Goal: Transaction & Acquisition: Purchase product/service

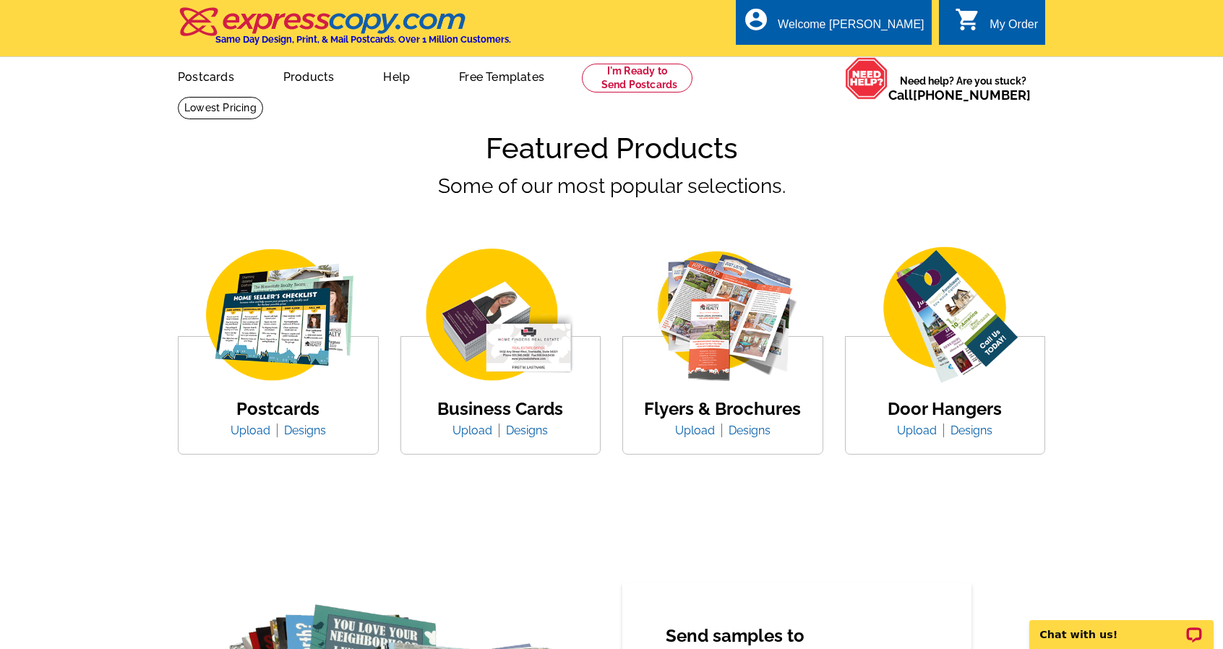
click at [986, 28] on link "0 shopping_cart My Order" at bounding box center [996, 25] width 83 height 18
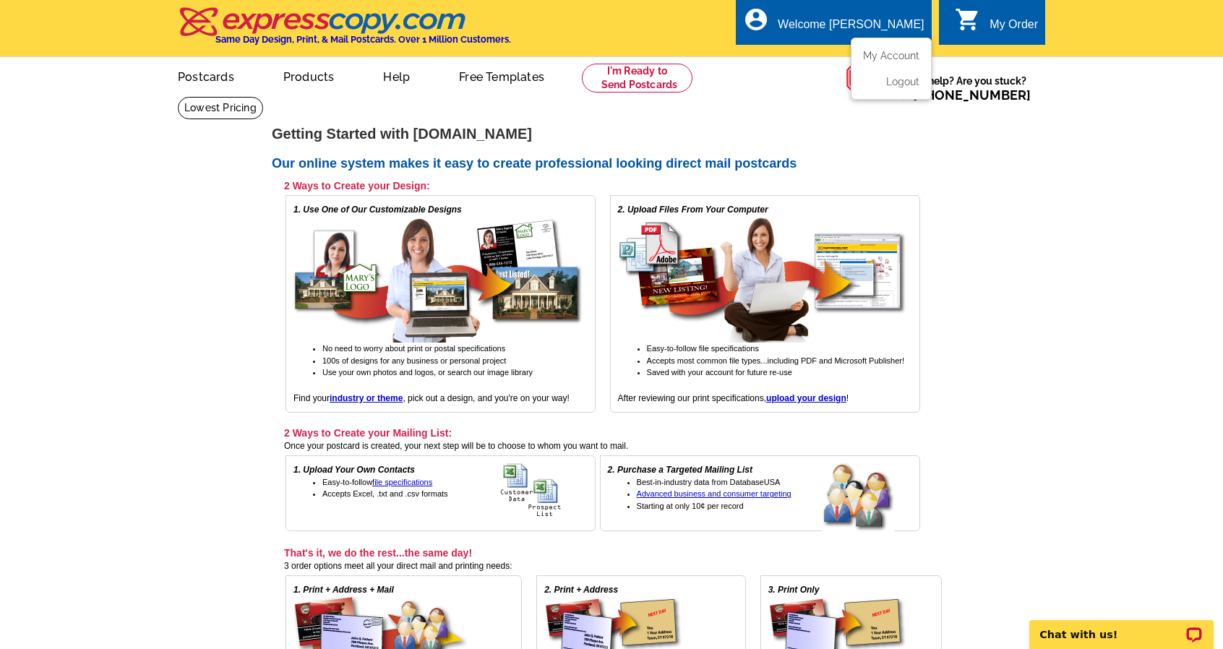
click at [869, 31] on div "Welcome [PERSON_NAME]" at bounding box center [851, 28] width 146 height 20
click at [888, 57] on link "My Account" at bounding box center [888, 55] width 62 height 13
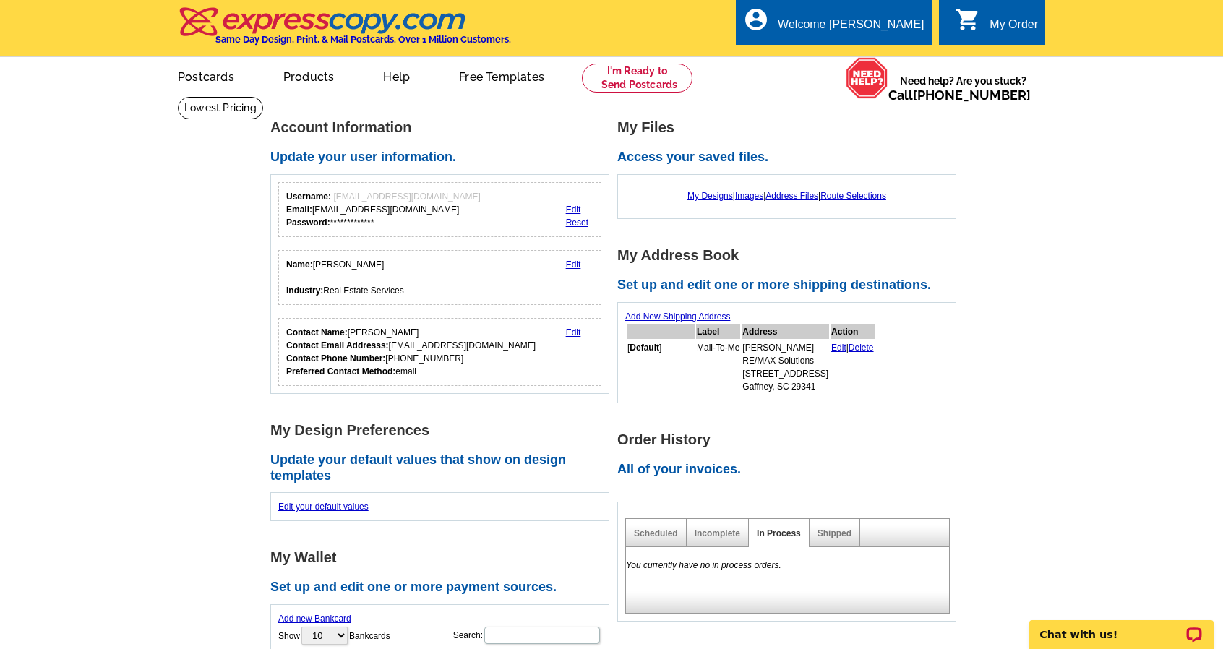
click at [992, 15] on div "0 shopping_cart My Order" at bounding box center [992, 22] width 106 height 46
click at [217, 85] on link "Postcards" at bounding box center [205, 76] width 101 height 34
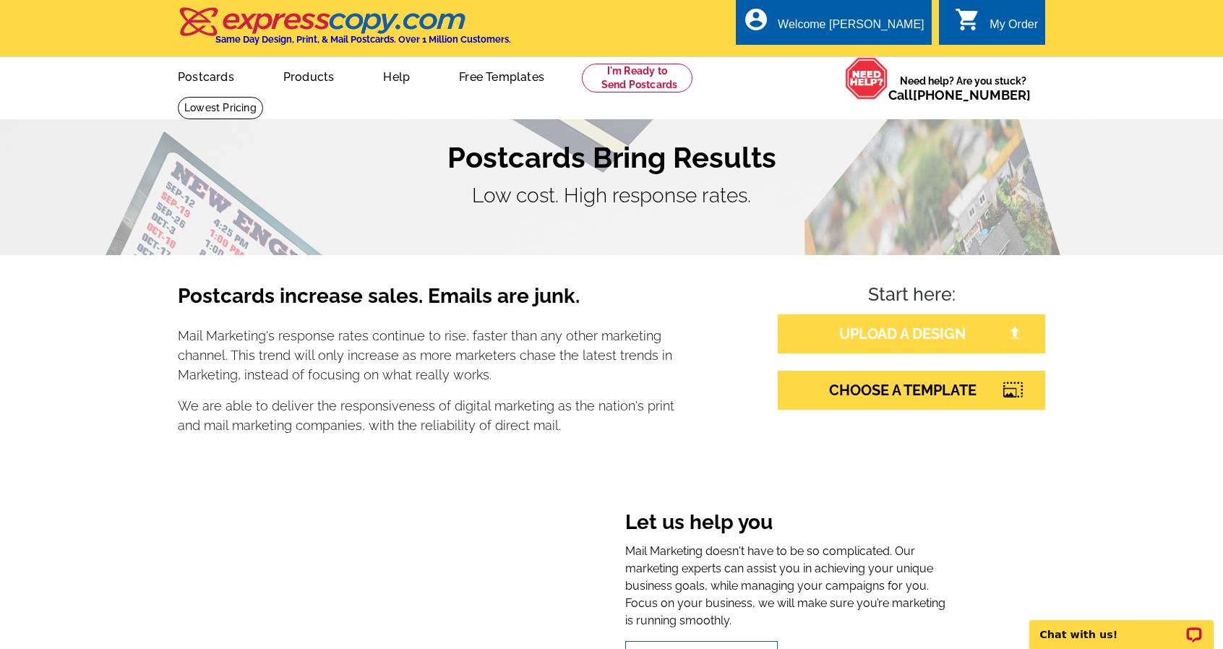
click at [857, 336] on link "UPLOAD A DESIGN" at bounding box center [911, 333] width 267 height 39
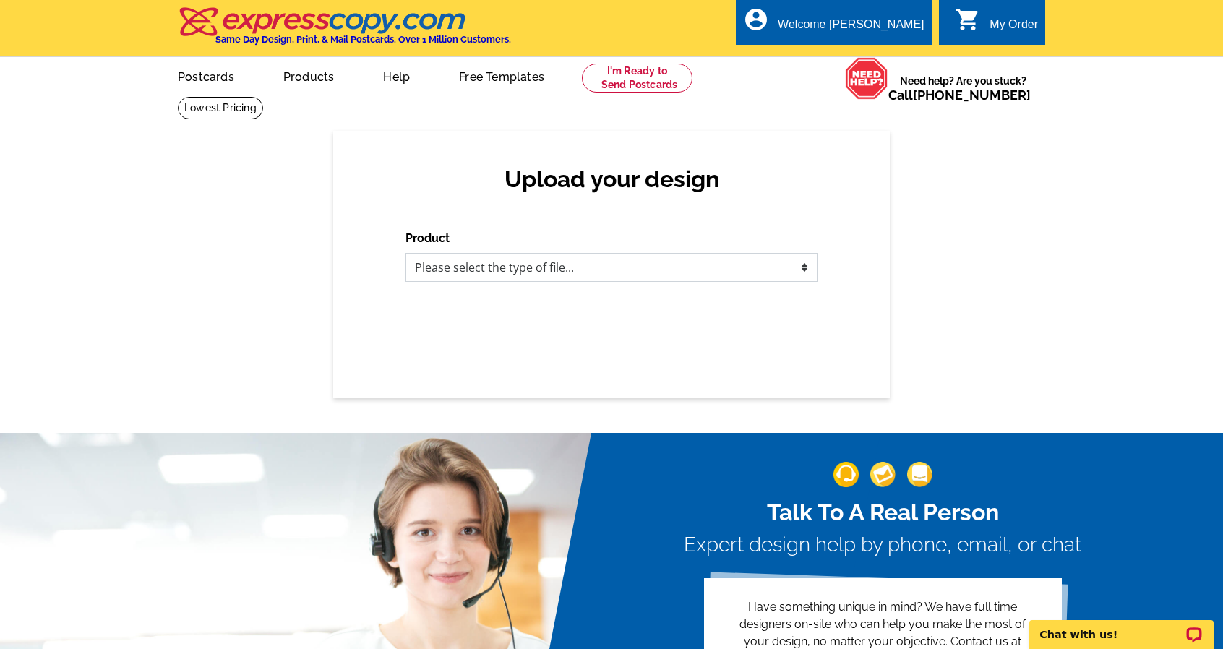
click at [721, 271] on select "Please select the type of file... Postcards Business Cards Letters and flyers G…" at bounding box center [612, 267] width 412 height 29
select select "1"
click at [406, 254] on select "Please select the type of file... Postcards Business Cards Letters and flyers G…" at bounding box center [612, 267] width 412 height 29
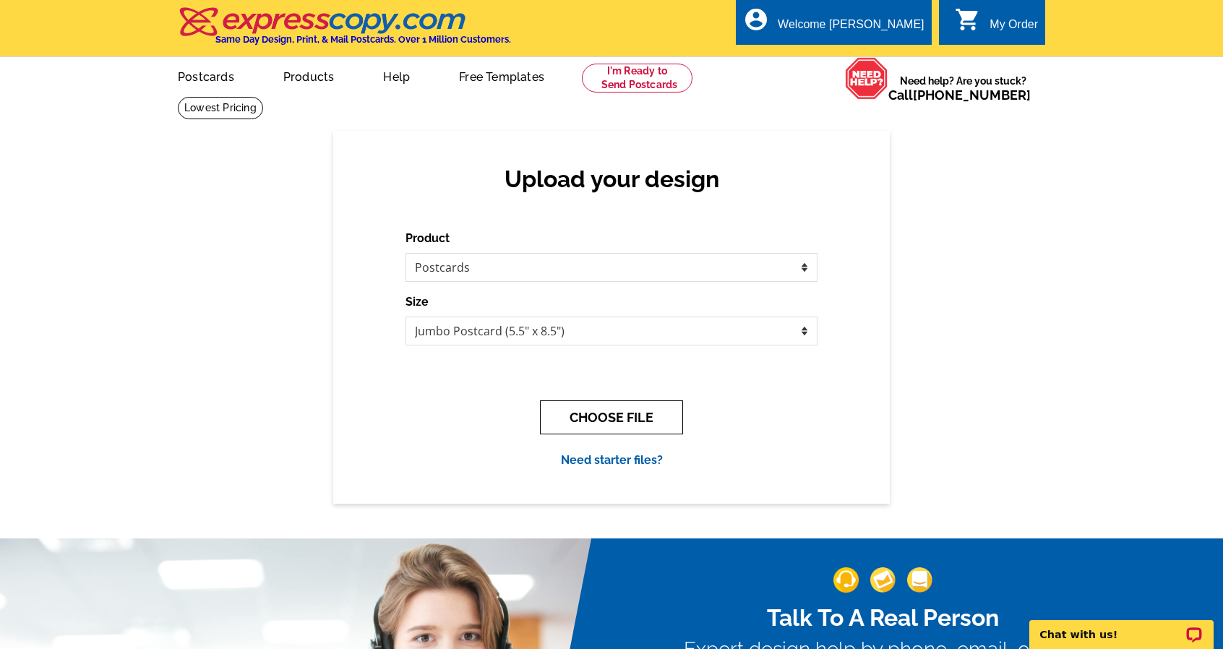
click at [627, 411] on button "CHOOSE FILE" at bounding box center [611, 417] width 143 height 34
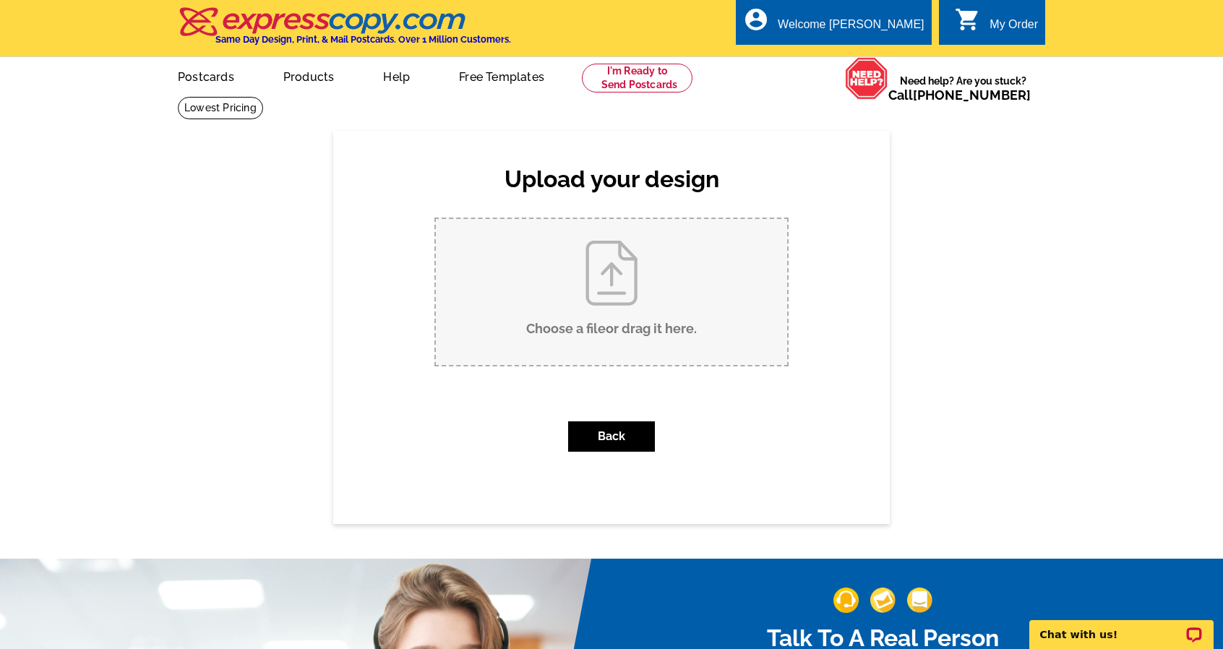
click at [623, 297] on input "Choose a file or drag it here ." at bounding box center [611, 292] width 351 height 146
type input "C:\fakepath\football_schedule_2025.pdf"
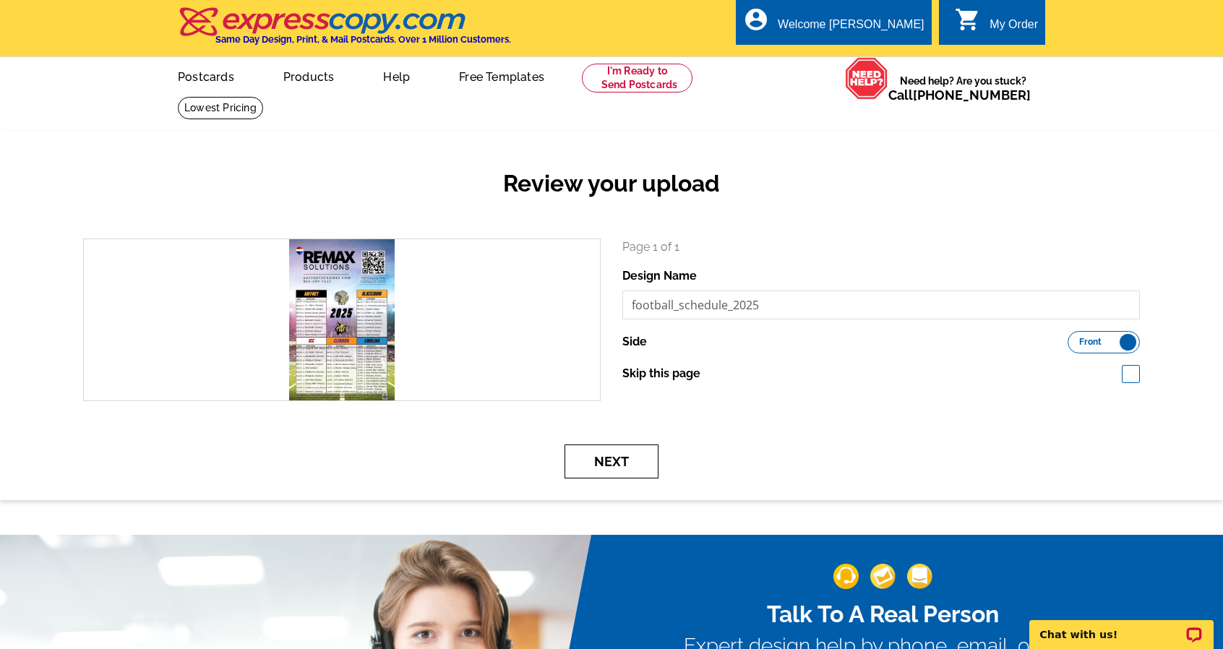
click at [622, 458] on button "Next" at bounding box center [612, 462] width 94 height 34
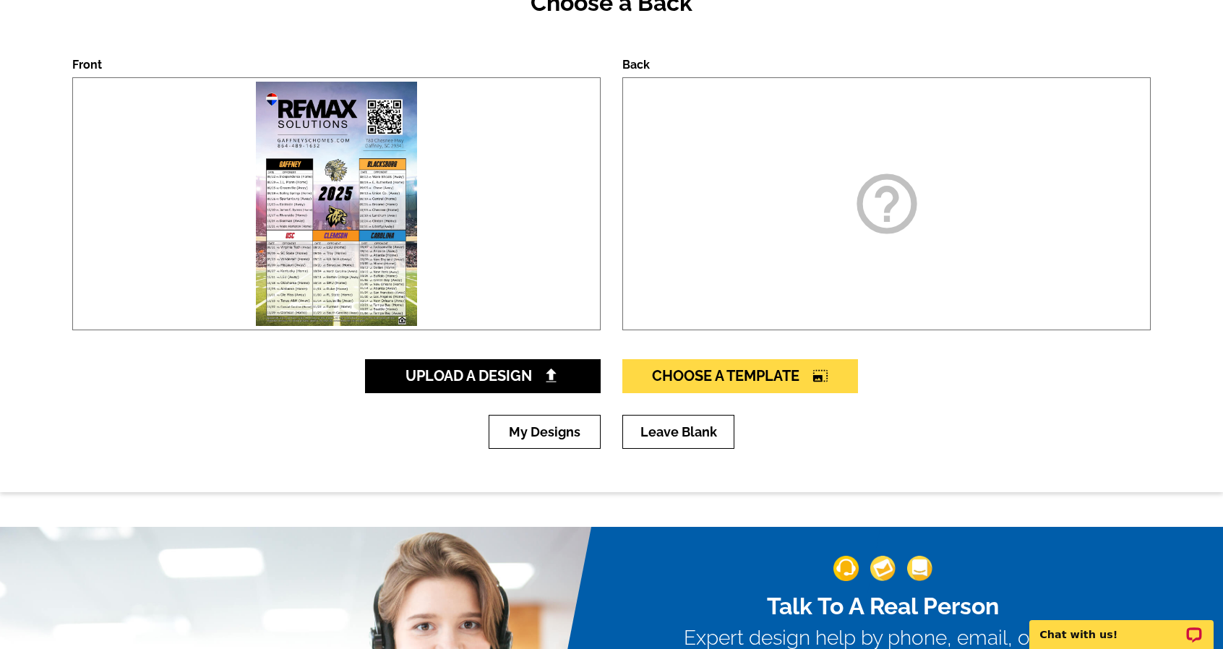
scroll to position [187, 0]
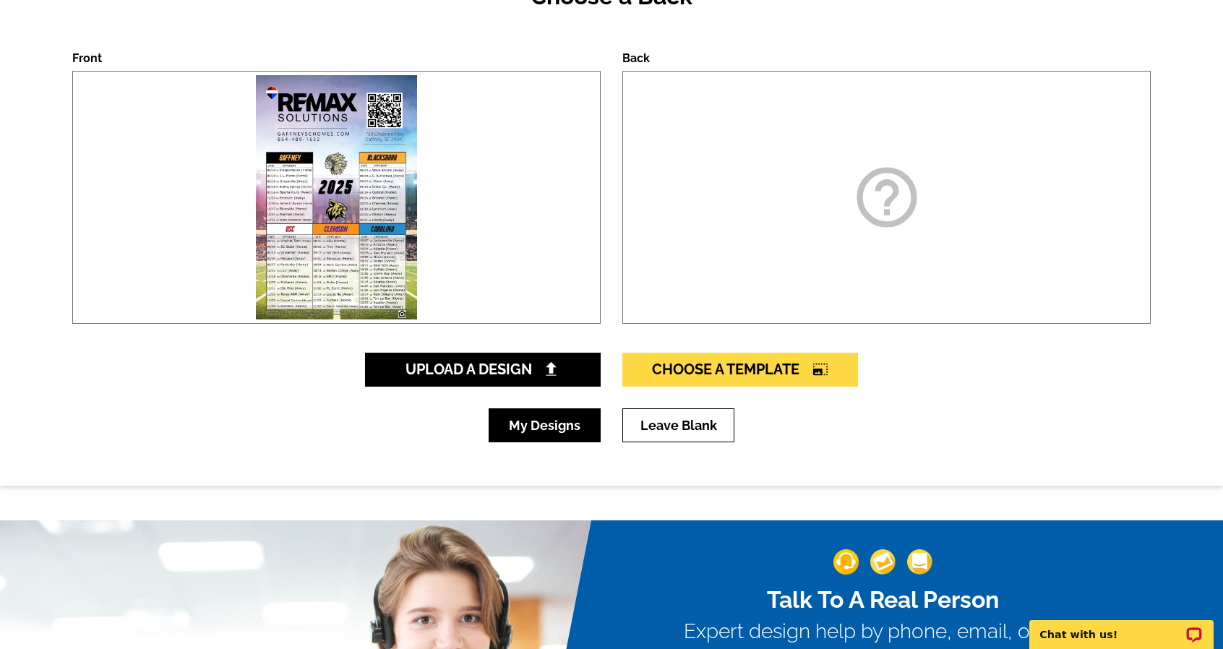
click at [554, 427] on link "My Designs" at bounding box center [545, 425] width 112 height 34
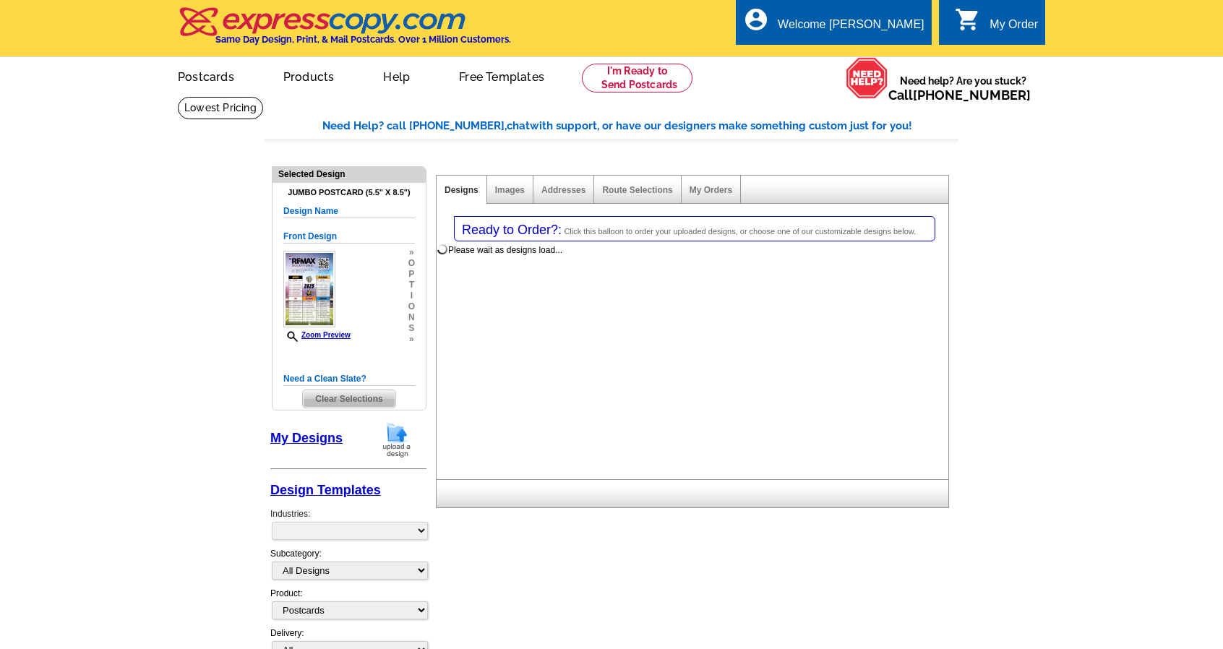
select select "1"
select select "2"
select select "back"
